Goal: Information Seeking & Learning: Learn about a topic

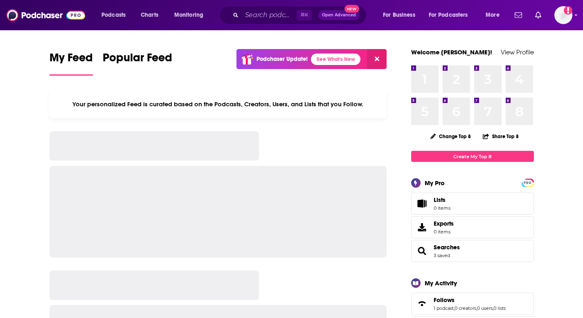
scroll to position [3483, 0]
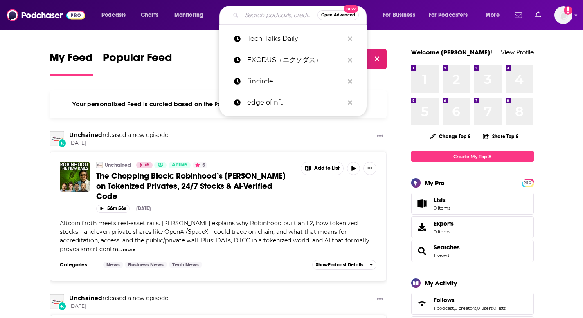
click at [275, 14] on input "Search podcasts, credits, & more..." at bounding box center [280, 15] width 76 height 13
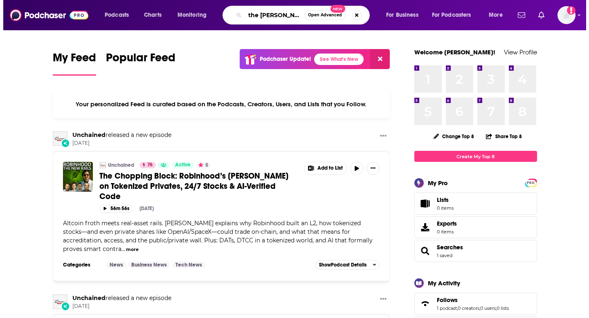
scroll to position [0, 2]
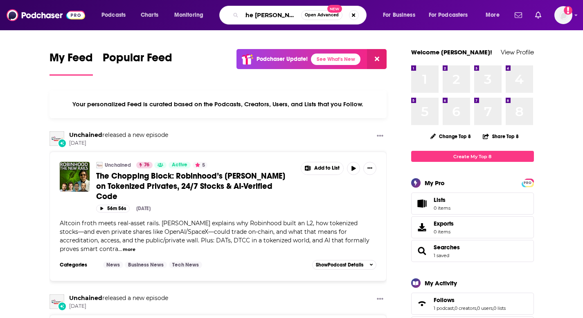
type input "the [PERSON_NAME]"
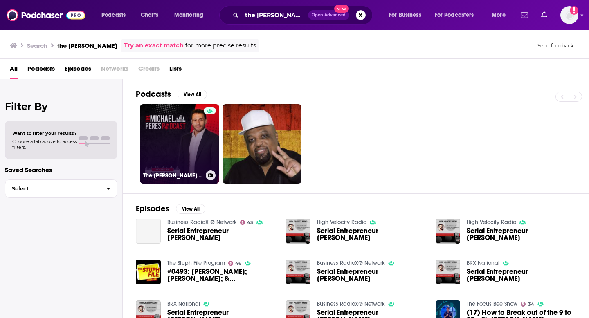
click at [177, 131] on link "The [PERSON_NAME] Podcast" at bounding box center [179, 143] width 79 height 79
